Goal: Task Accomplishment & Management: Manage account settings

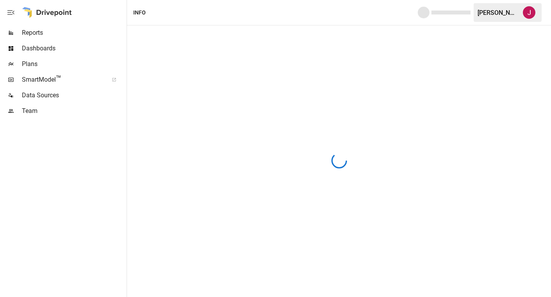
click at [35, 52] on span "Dashboards" at bounding box center [73, 48] width 103 height 9
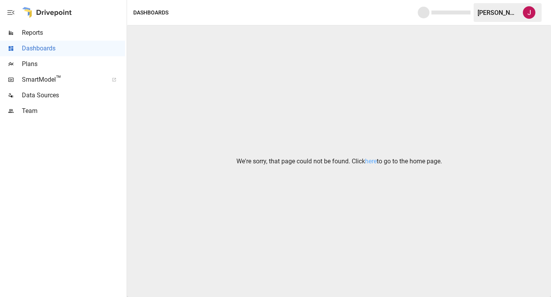
click at [30, 72] on div "Plans" at bounding box center [62, 64] width 125 height 16
click at [31, 66] on span "Plans" at bounding box center [73, 63] width 103 height 9
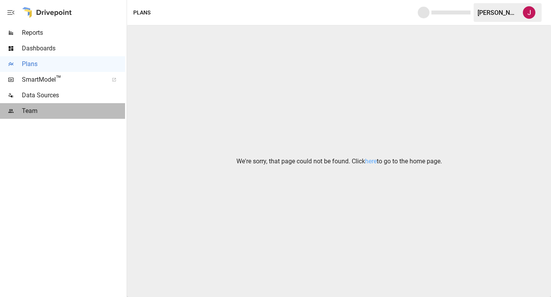
click at [39, 109] on span "Team" at bounding box center [73, 110] width 103 height 9
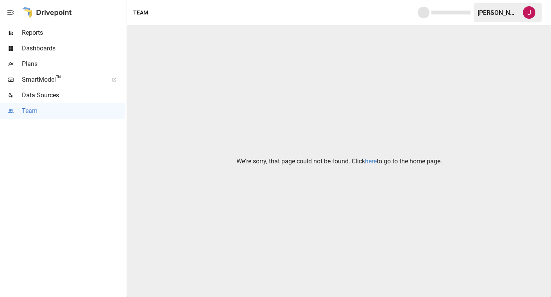
click at [371, 162] on link "here" at bounding box center [371, 161] width 12 height 7
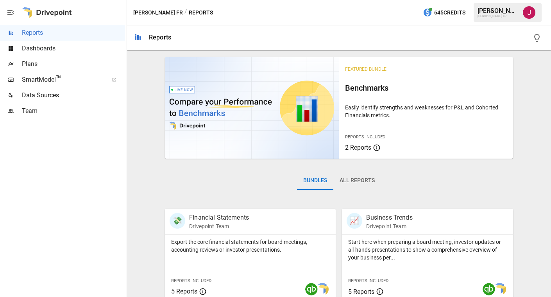
click at [490, 11] on div "[PERSON_NAME]" at bounding box center [498, 10] width 41 height 7
click at [534, 12] on img "Jennifer Osman" at bounding box center [529, 12] width 13 height 13
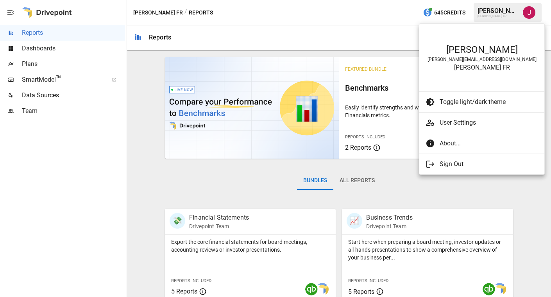
click at [472, 52] on div "[PERSON_NAME]" at bounding box center [481, 49] width 109 height 11
click at [455, 127] on span "User Settings" at bounding box center [489, 122] width 99 height 9
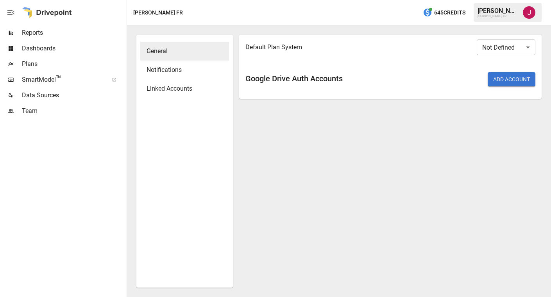
click at [167, 54] on span "General" at bounding box center [185, 51] width 76 height 9
click at [518, 0] on body "Reports Dashboards Plans SmartModel ™ Data Sources Team [PERSON_NAME] FR / User…" at bounding box center [275, 0] width 551 height 0
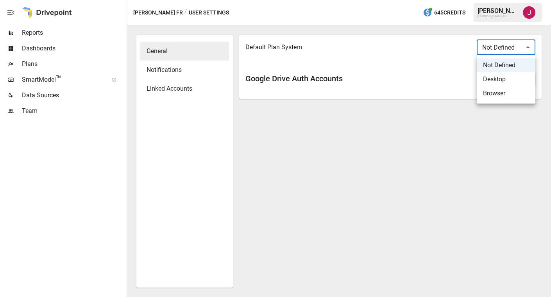
click at [518, 47] on div at bounding box center [275, 148] width 551 height 297
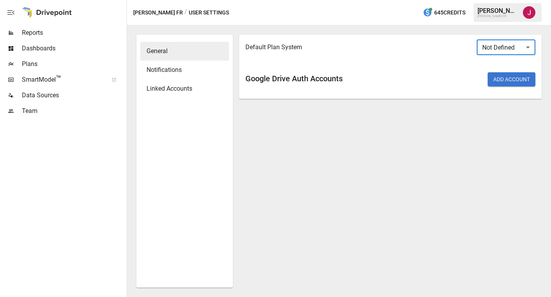
click at [179, 71] on span "Notifications" at bounding box center [185, 69] width 76 height 9
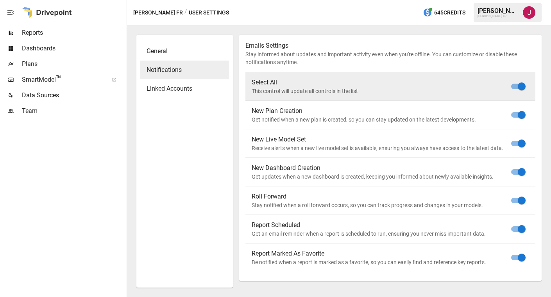
click at [175, 90] on span "Linked Accounts" at bounding box center [185, 88] width 76 height 9
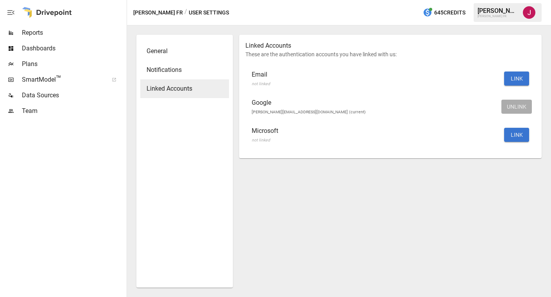
click at [178, 52] on span "General" at bounding box center [185, 51] width 76 height 9
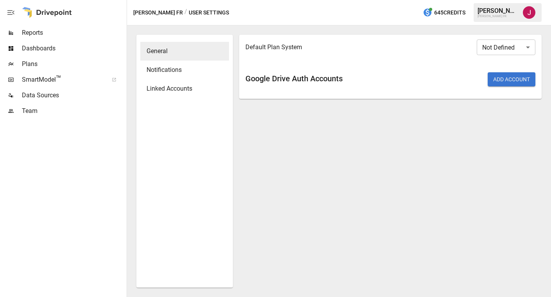
click at [45, 37] on span "Reports" at bounding box center [73, 32] width 103 height 9
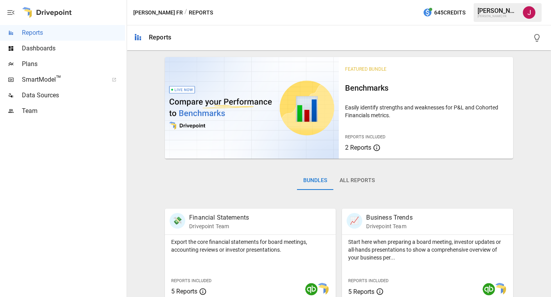
click at [484, 11] on div "[PERSON_NAME]" at bounding box center [498, 10] width 41 height 7
click at [14, 16] on icon "button" at bounding box center [10, 12] width 9 height 9
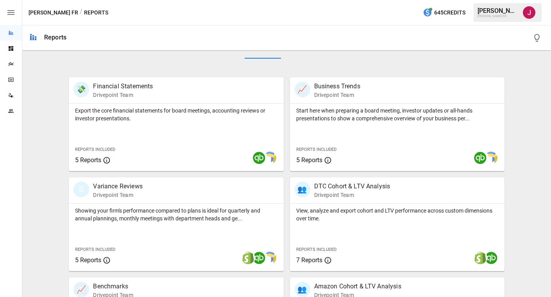
scroll to position [309, 0]
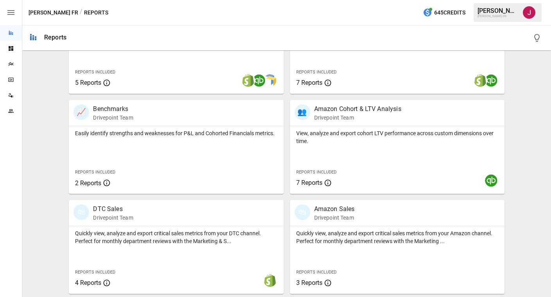
click at [538, 43] on button "button" at bounding box center [537, 38] width 16 height 16
